Goal: Navigation & Orientation: Find specific page/section

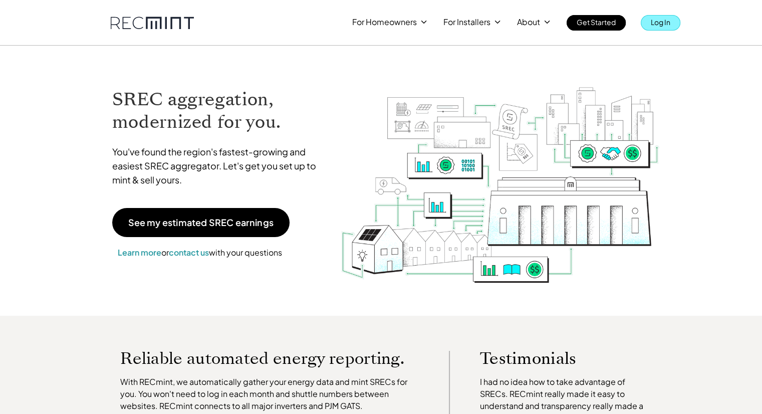
click at [671, 29] on link "Log In" at bounding box center [660, 23] width 40 height 16
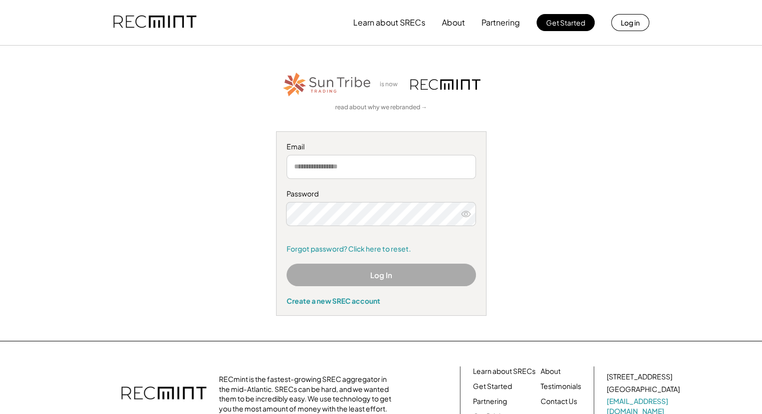
click at [355, 173] on input "email" at bounding box center [380, 167] width 189 height 24
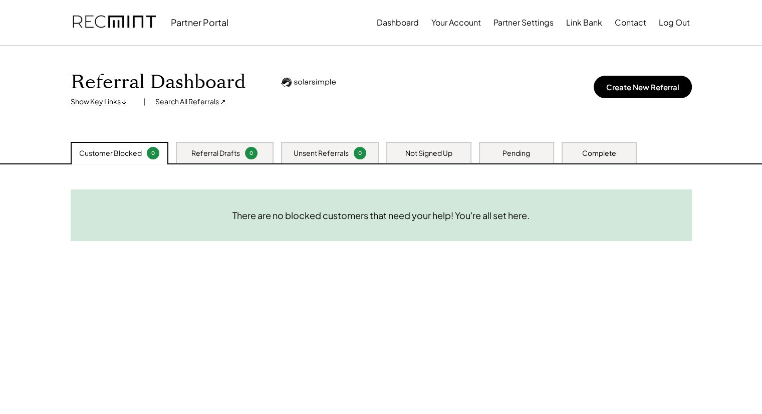
click at [422, 159] on div "Not Signed Up" at bounding box center [428, 153] width 85 height 22
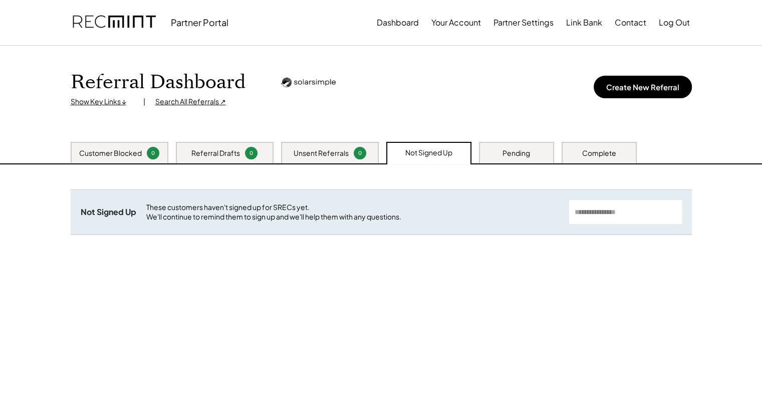
click at [523, 157] on div "Pending" at bounding box center [516, 153] width 28 height 10
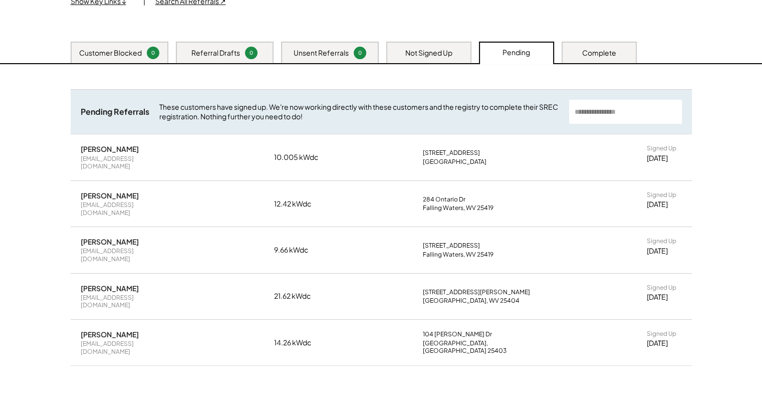
scroll to position [100, 0]
click at [621, 46] on div "Complete" at bounding box center [598, 53] width 75 height 22
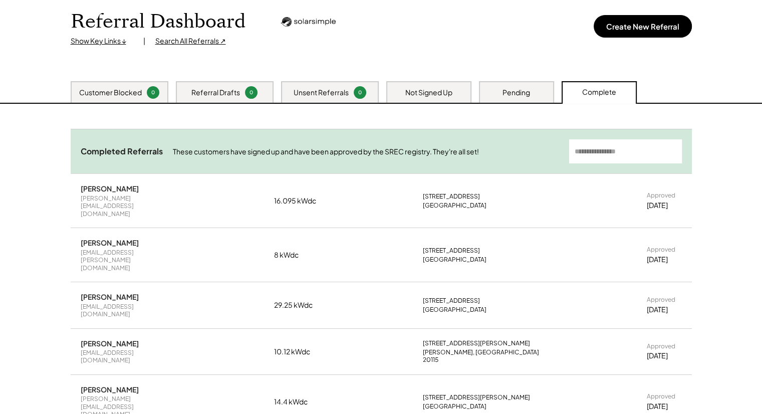
scroll to position [50, 0]
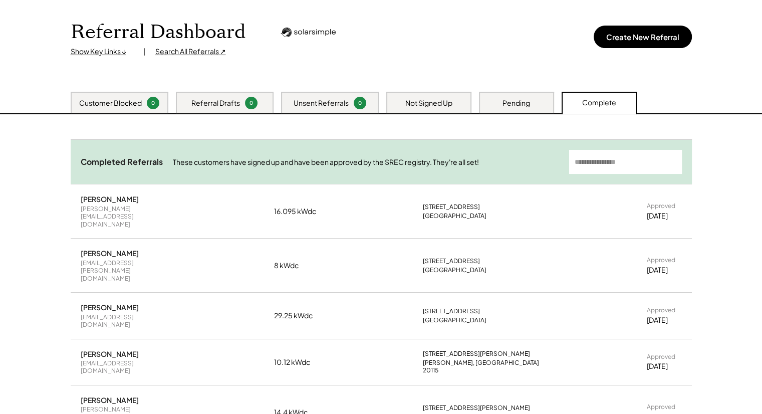
click at [498, 104] on div "Pending" at bounding box center [516, 103] width 75 height 22
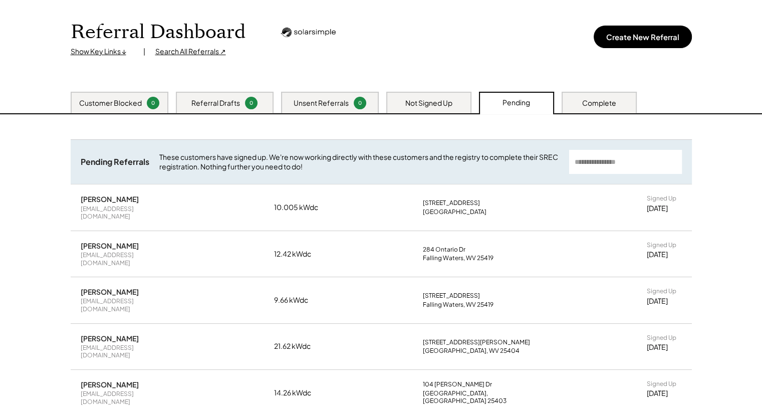
click at [414, 108] on div "Not Signed Up" at bounding box center [428, 103] width 85 height 22
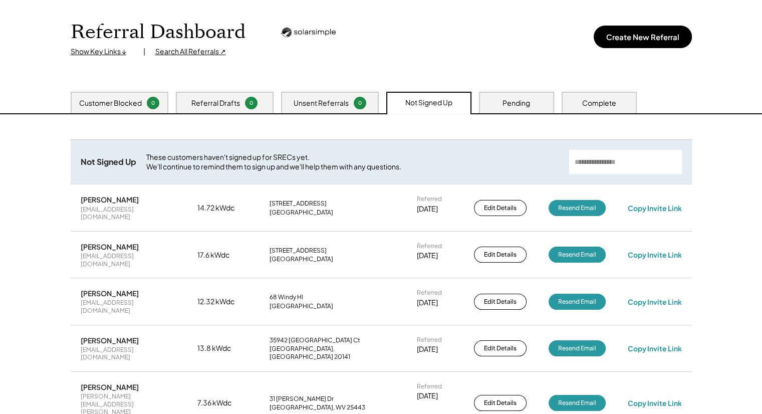
scroll to position [100, 0]
